Goal: Information Seeking & Learning: Find specific fact

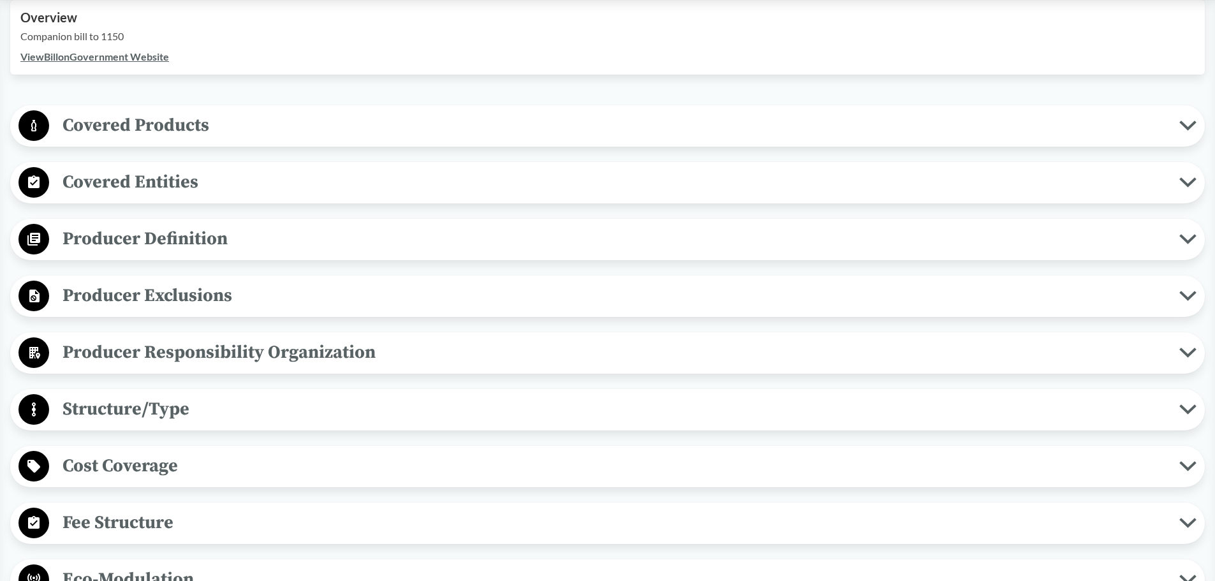
scroll to position [510, 0]
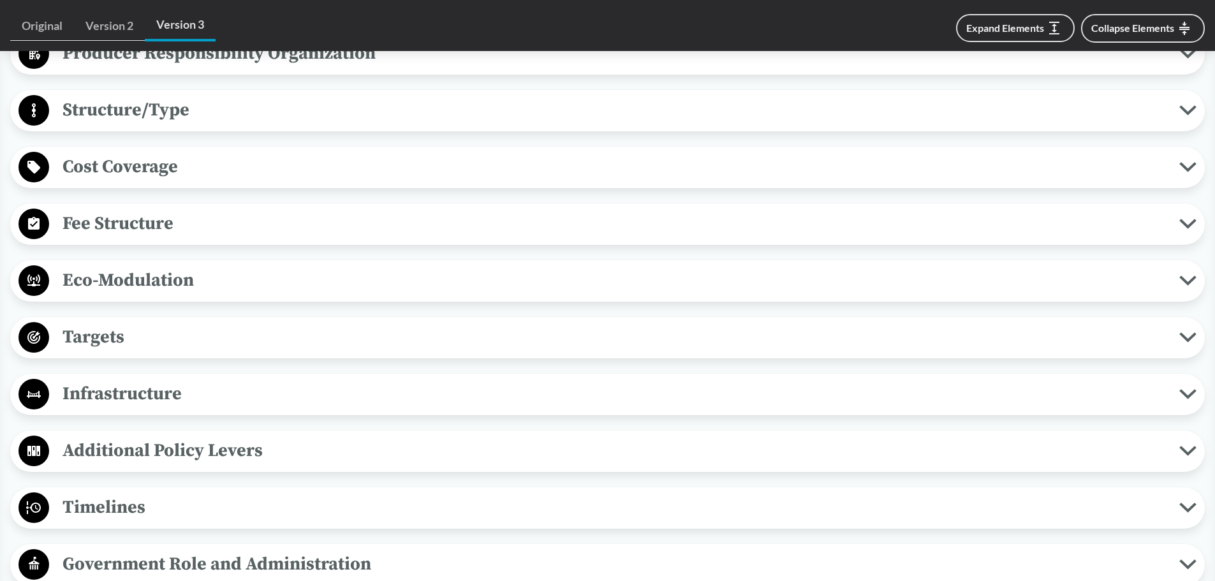
click at [253, 330] on span "Targets" at bounding box center [614, 337] width 1130 height 29
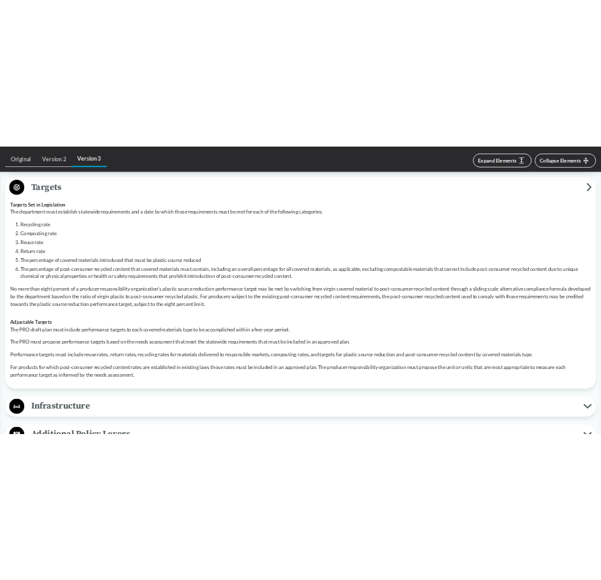
scroll to position [957, 0]
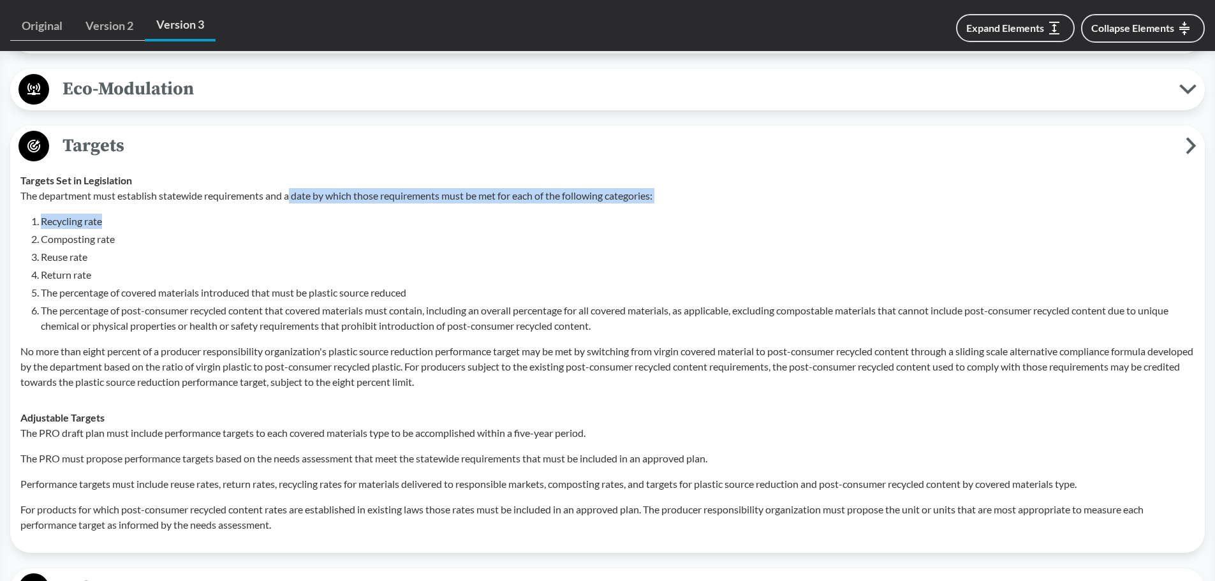
drag, startPoint x: 293, startPoint y: 194, endPoint x: 370, endPoint y: 213, distance: 79.5
click at [370, 213] on div "The department must establish statewide requirements and a date by which those …" at bounding box center [607, 289] width 1174 height 202
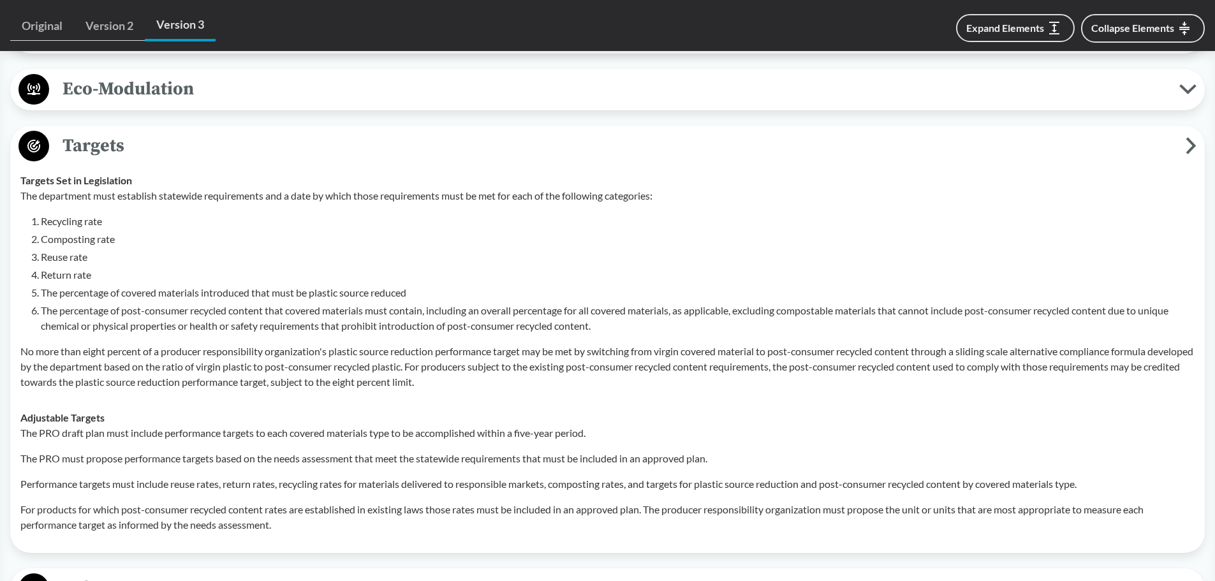
click at [447, 235] on li "Composting rate" at bounding box center [618, 239] width 1154 height 15
drag, startPoint x: 105, startPoint y: 223, endPoint x: 40, endPoint y: 228, distance: 65.9
click at [41, 228] on li "Recycling rate" at bounding box center [618, 221] width 1154 height 15
click at [122, 245] on li "Composting rate" at bounding box center [618, 239] width 1154 height 15
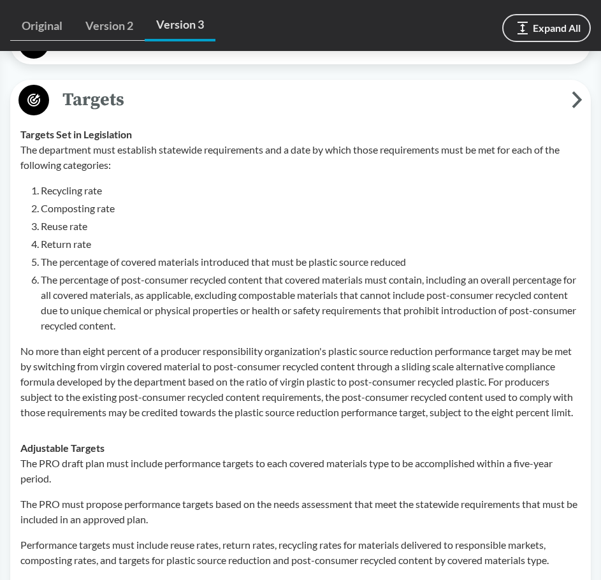
scroll to position [1084, 0]
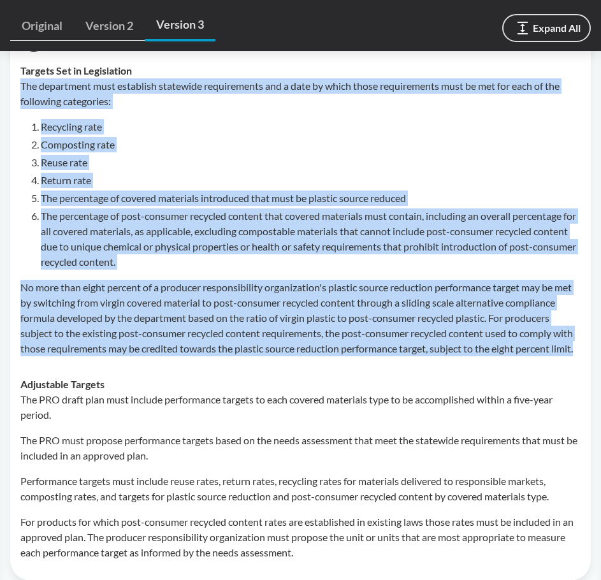
drag, startPoint x: 94, startPoint y: 367, endPoint x: 20, endPoint y: 89, distance: 288.2
click at [20, 89] on div "The department must establish statewide requirements and a date by which those …" at bounding box center [300, 217] width 561 height 278
copy div "The department must establish statewide requirements and a date by which those …"
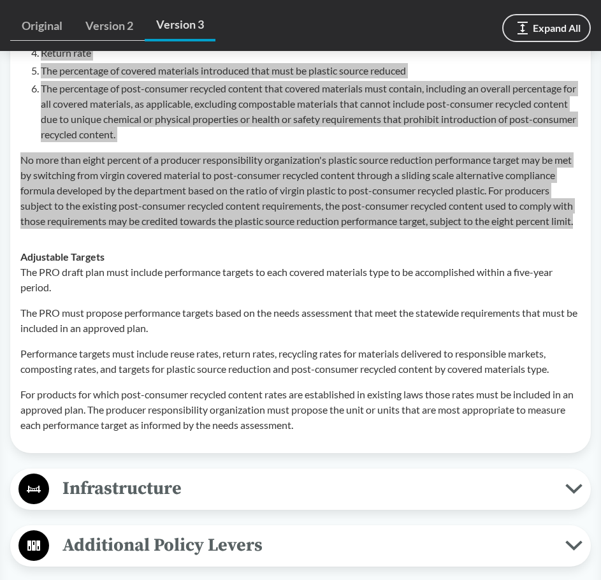
scroll to position [1148, 0]
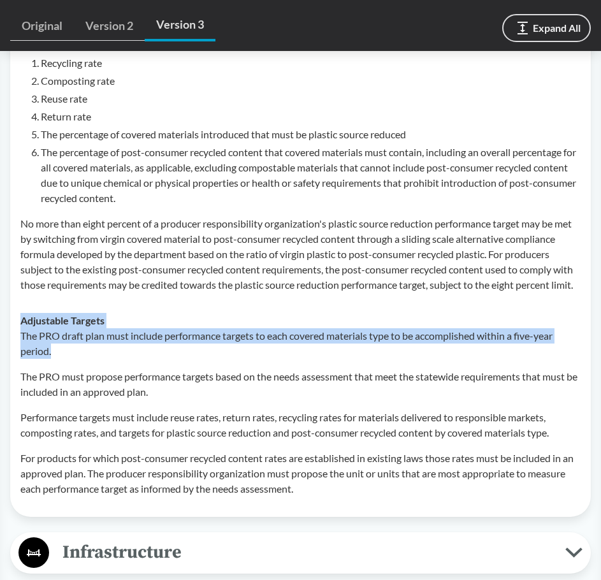
drag, startPoint x: 52, startPoint y: 367, endPoint x: 20, endPoint y: 327, distance: 50.4
click at [20, 327] on td "Adjustable Targets The PRO draft plan must include performance targets to each …" at bounding box center [301, 405] width 572 height 204
copy div "Adjustable Targets The PRO draft plan must include performance targets to each …"
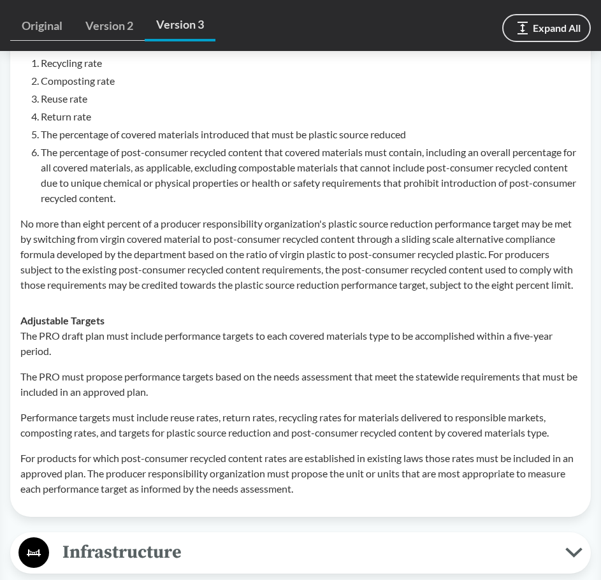
click at [362, 400] on p "The PRO must propose performance targets based on the needs assessment that mee…" at bounding box center [300, 384] width 561 height 31
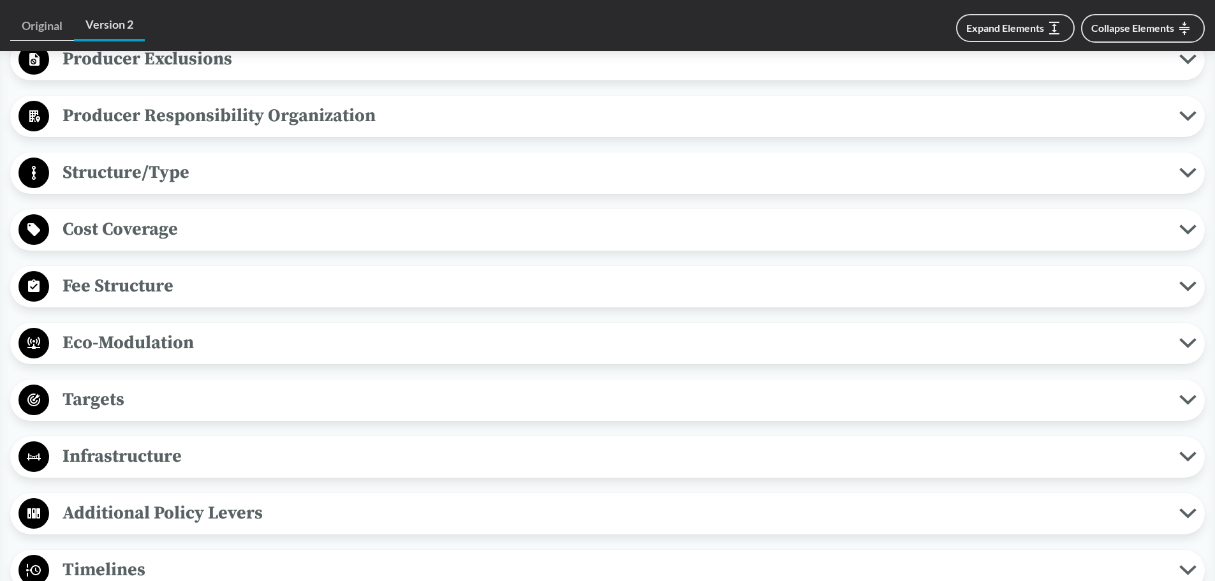
scroll to position [765, 0]
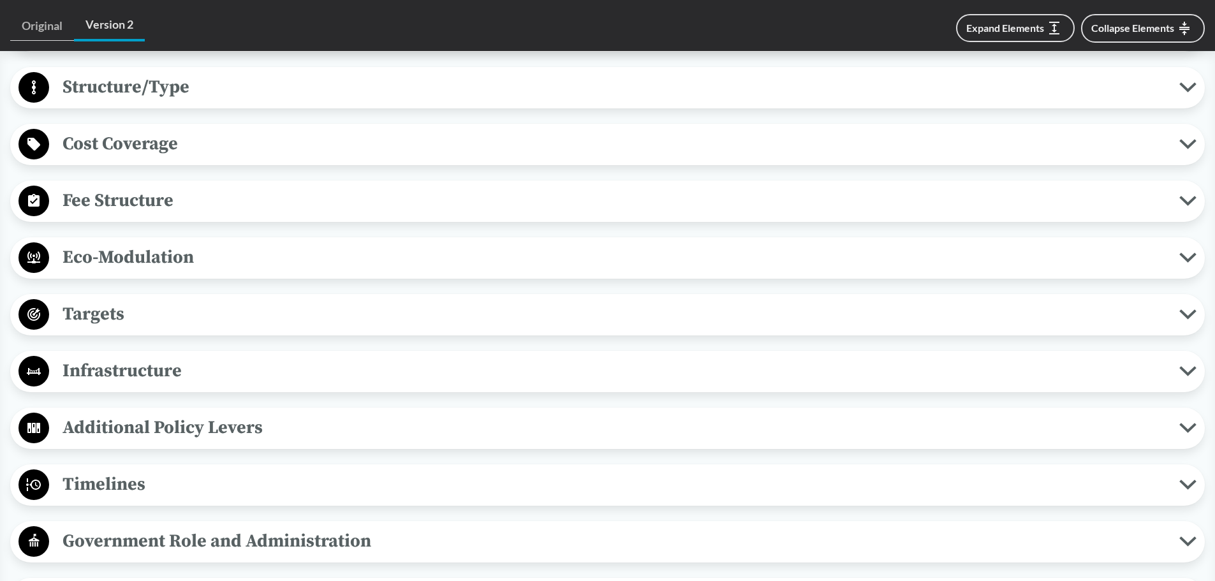
click at [163, 307] on span "Targets" at bounding box center [614, 314] width 1130 height 29
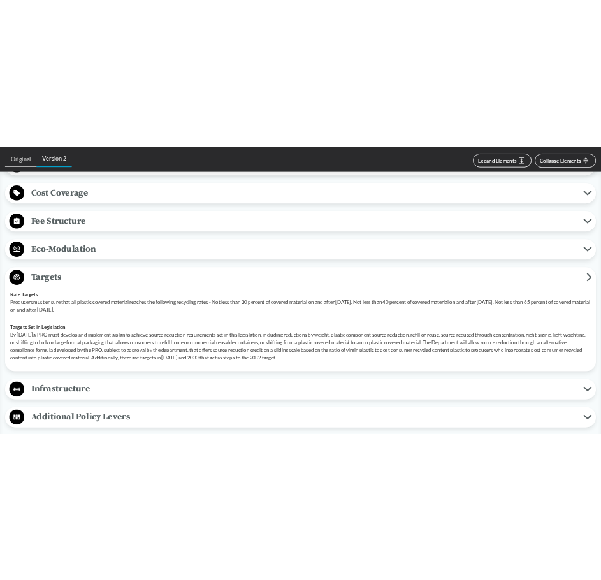
scroll to position [893, 0]
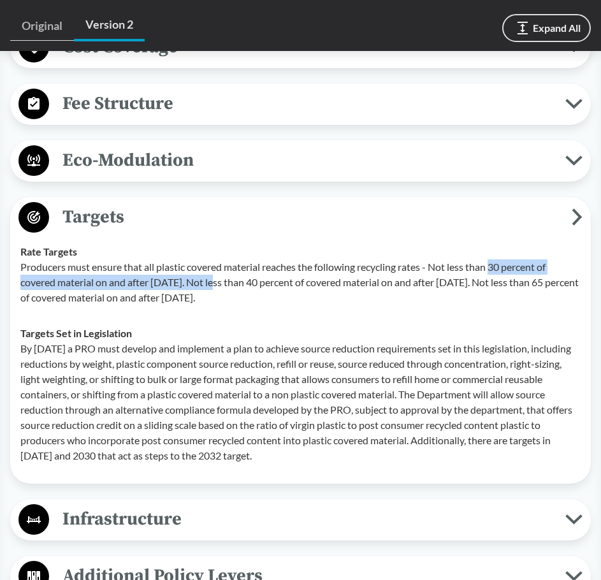
drag, startPoint x: 497, startPoint y: 267, endPoint x: 220, endPoint y: 283, distance: 277.3
click at [220, 283] on p "Producers must ensure that all plastic covered material reaches the following r…" at bounding box center [300, 283] width 561 height 46
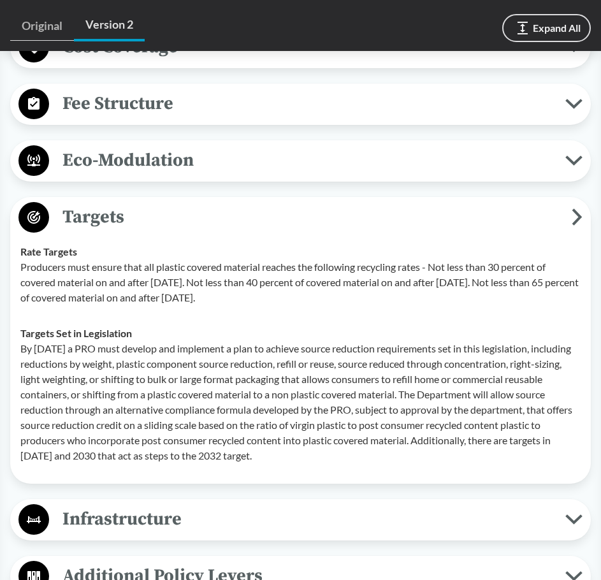
click at [133, 272] on p "Producers must ensure that all plastic covered material reaches the following r…" at bounding box center [300, 283] width 561 height 46
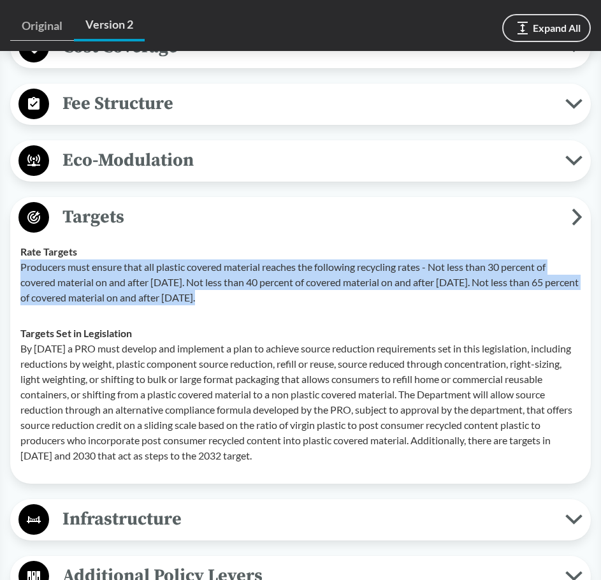
click at [133, 272] on p "Producers must ensure that all plastic covered material reaches the following r…" at bounding box center [300, 283] width 561 height 46
copy p "Producers must ensure that all plastic covered material reaches the following r…"
click at [274, 274] on p "Producers must ensure that all plastic covered material reaches the following r…" at bounding box center [300, 283] width 561 height 46
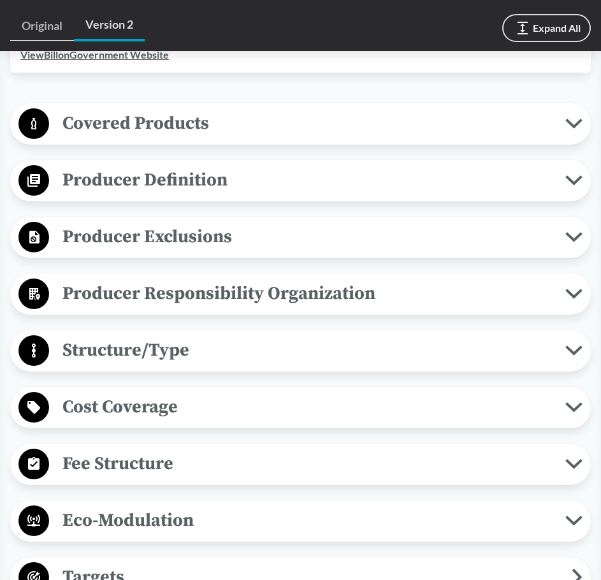
scroll to position [510, 0]
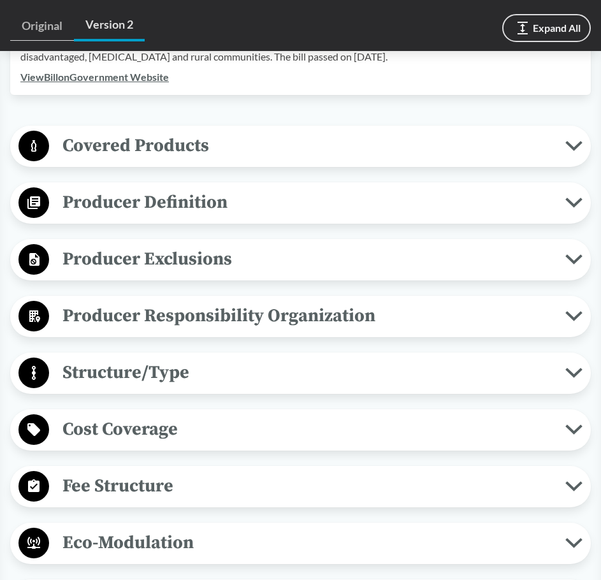
click at [306, 144] on span "Covered Products" at bounding box center [307, 145] width 517 height 29
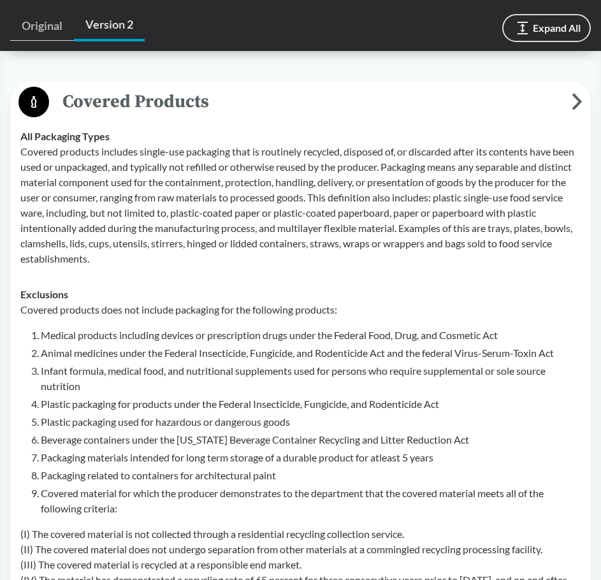
scroll to position [574, 0]
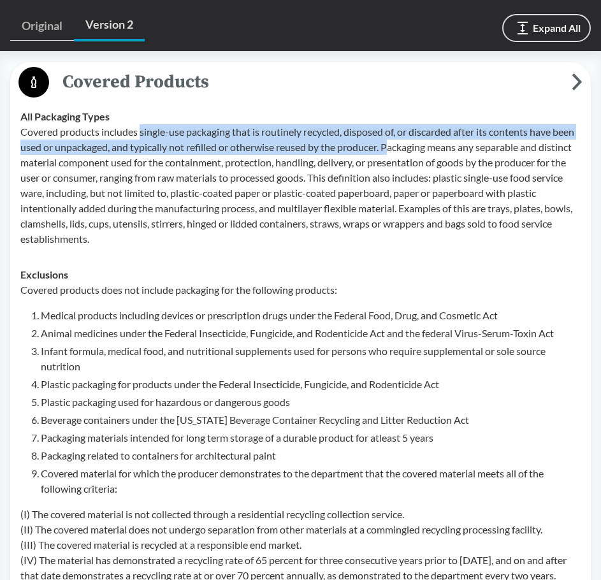
drag, startPoint x: 141, startPoint y: 128, endPoint x: 419, endPoint y: 140, distance: 278.4
click at [419, 140] on p "Covered products includes single-use packaging that is routinely recycled, disp…" at bounding box center [300, 185] width 561 height 122
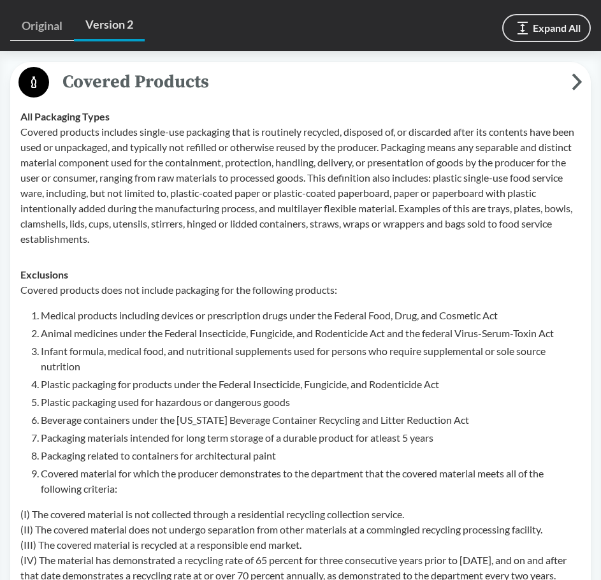
click at [360, 239] on p "Covered products includes single-use packaging that is routinely recycled, disp…" at bounding box center [300, 185] width 561 height 122
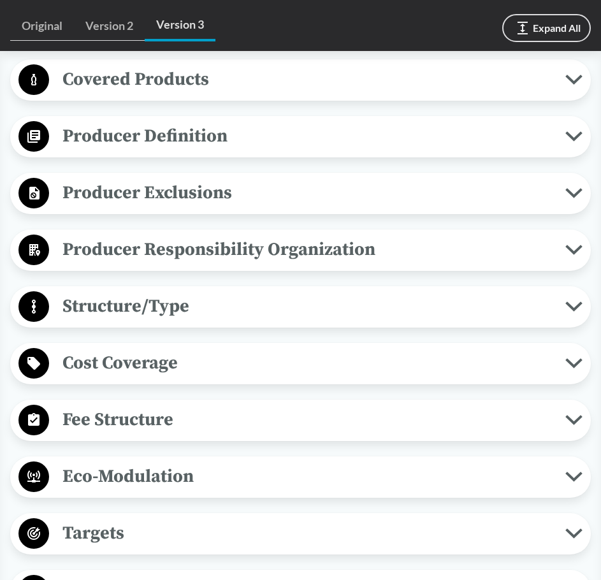
scroll to position [829, 0]
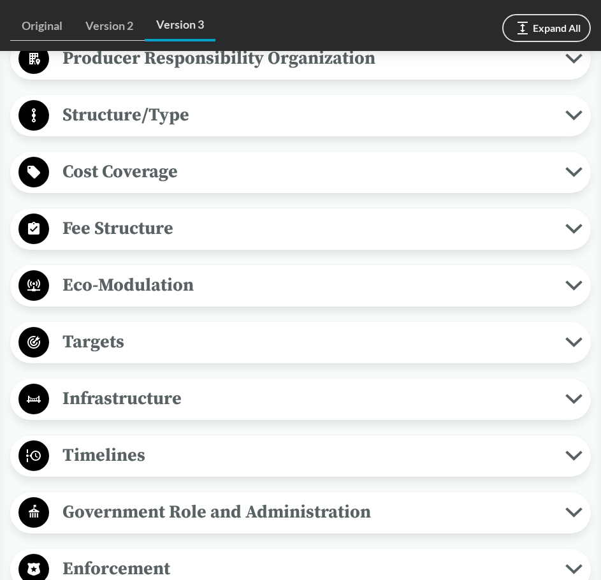
click at [177, 349] on span "Targets" at bounding box center [307, 342] width 517 height 29
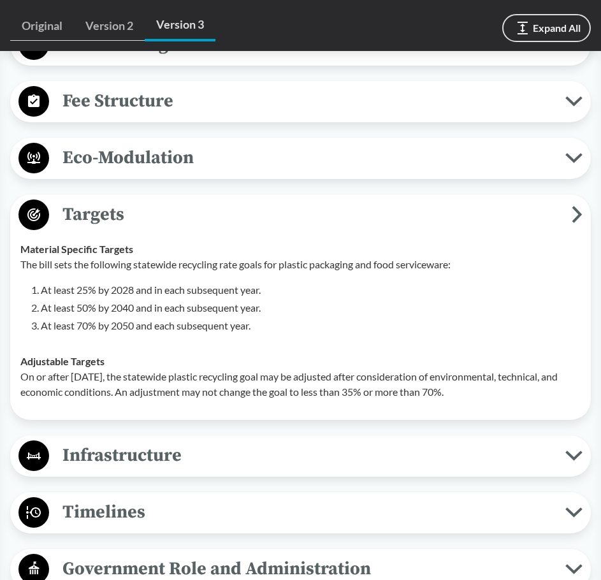
scroll to position [1020, 0]
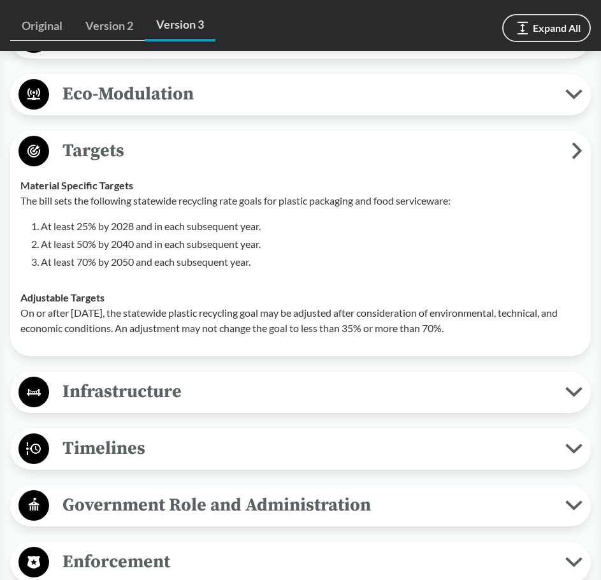
click at [185, 260] on li "At least 70% by 2050 and each subsequent year." at bounding box center [311, 261] width 540 height 15
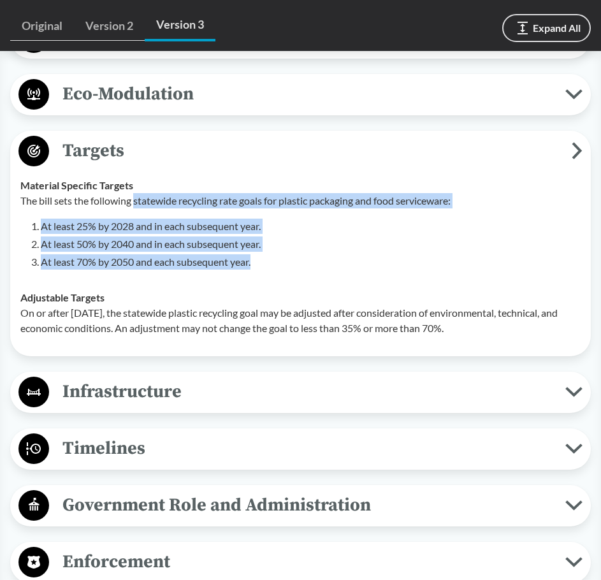
drag, startPoint x: 136, startPoint y: 198, endPoint x: 305, endPoint y: 272, distance: 184.2
click at [305, 272] on td "Material Specific Targets The bill sets the following statewide recycling rate …" at bounding box center [301, 224] width 572 height 112
copy div "statewide recycling rate goals for plastic packaging and food serviceware: At l…"
click at [256, 256] on li "At least 70% by 2050 and each subsequent year." at bounding box center [311, 261] width 540 height 15
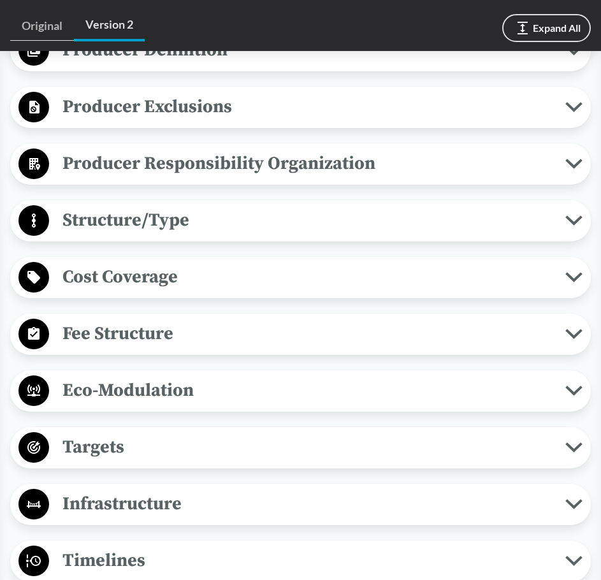
click at [353, 438] on span "Targets" at bounding box center [307, 447] width 517 height 29
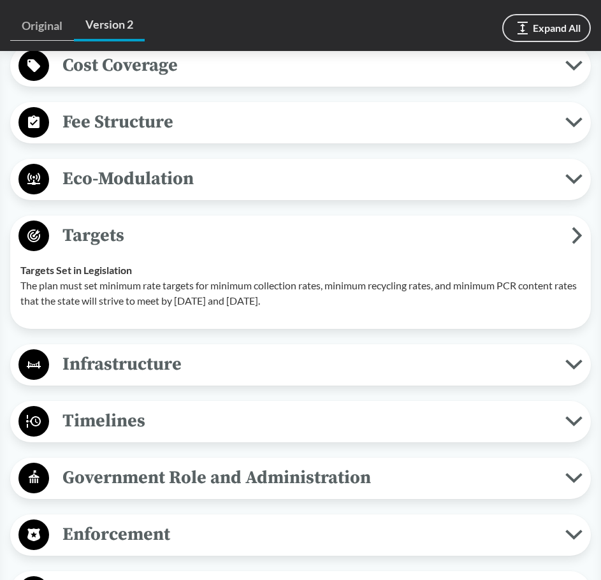
scroll to position [957, 0]
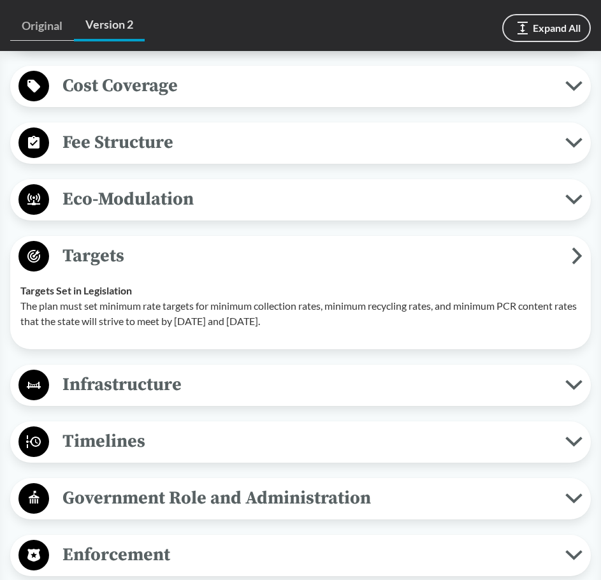
click at [269, 306] on p "The plan must set minimum rate targets for minimum collection rates, minimum re…" at bounding box center [300, 313] width 561 height 31
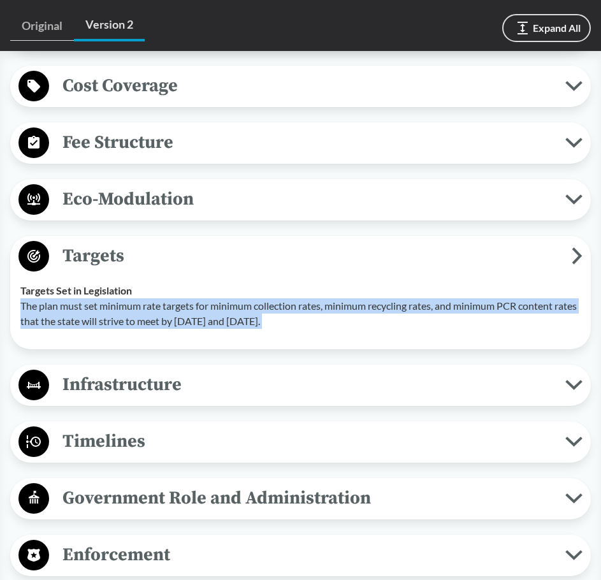
click at [269, 306] on p "The plan must set minimum rate targets for minimum collection rates, minimum re…" at bounding box center [300, 313] width 561 height 31
copy div "The plan must set minimum rate targets for minimum collection rates, minimum re…"
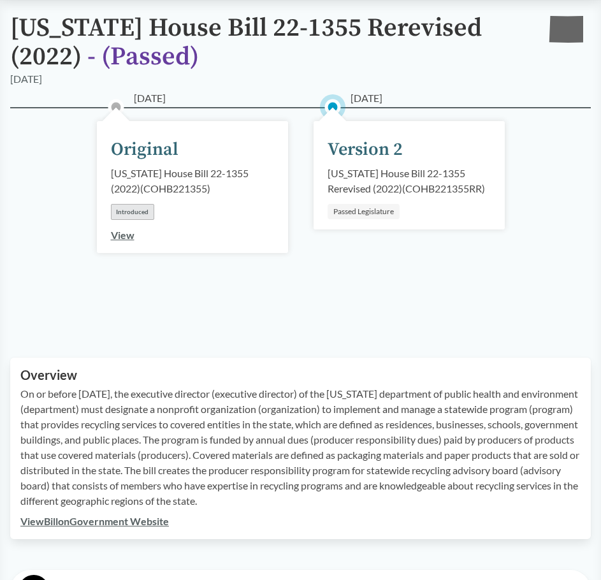
scroll to position [128, 0]
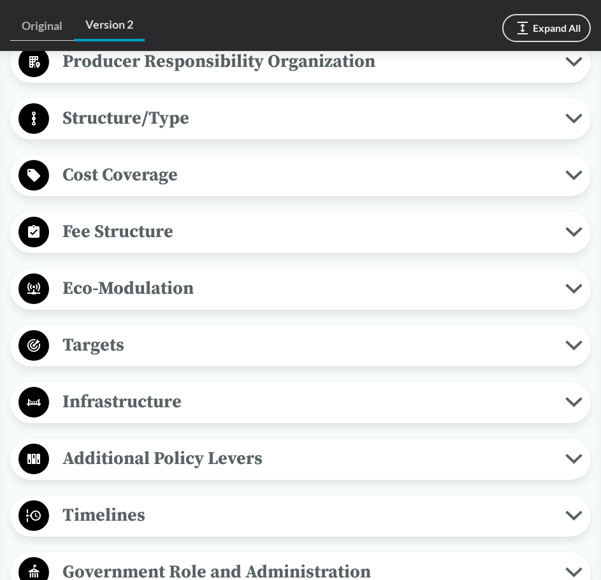
scroll to position [829, 0]
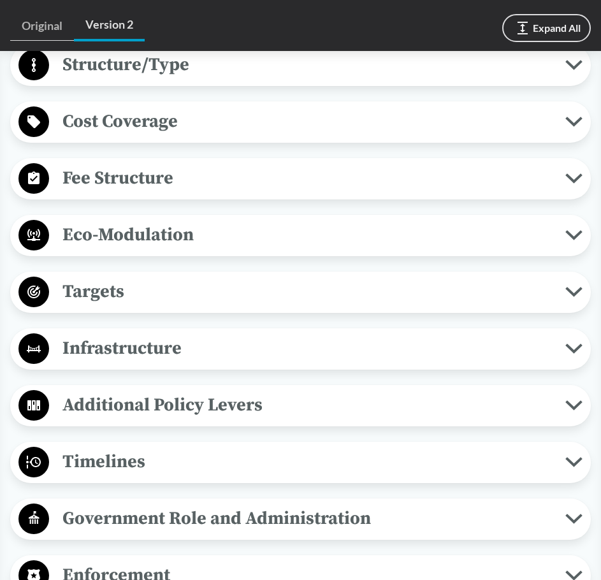
click at [438, 277] on span "Targets" at bounding box center [307, 291] width 517 height 29
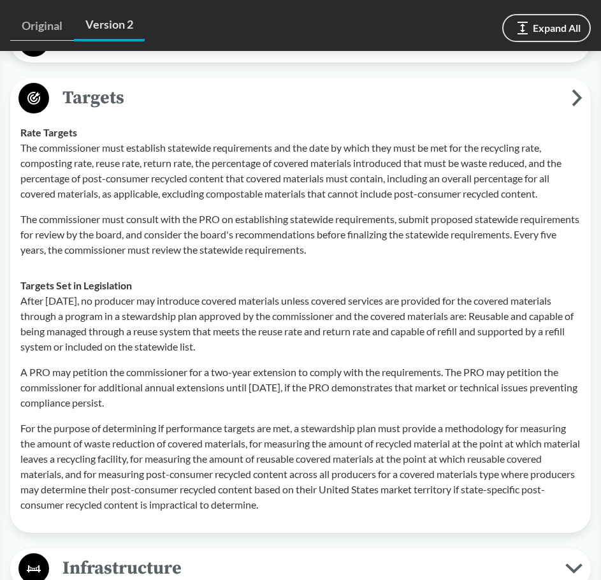
scroll to position [1010, 0]
